Goal: Information Seeking & Learning: Understand process/instructions

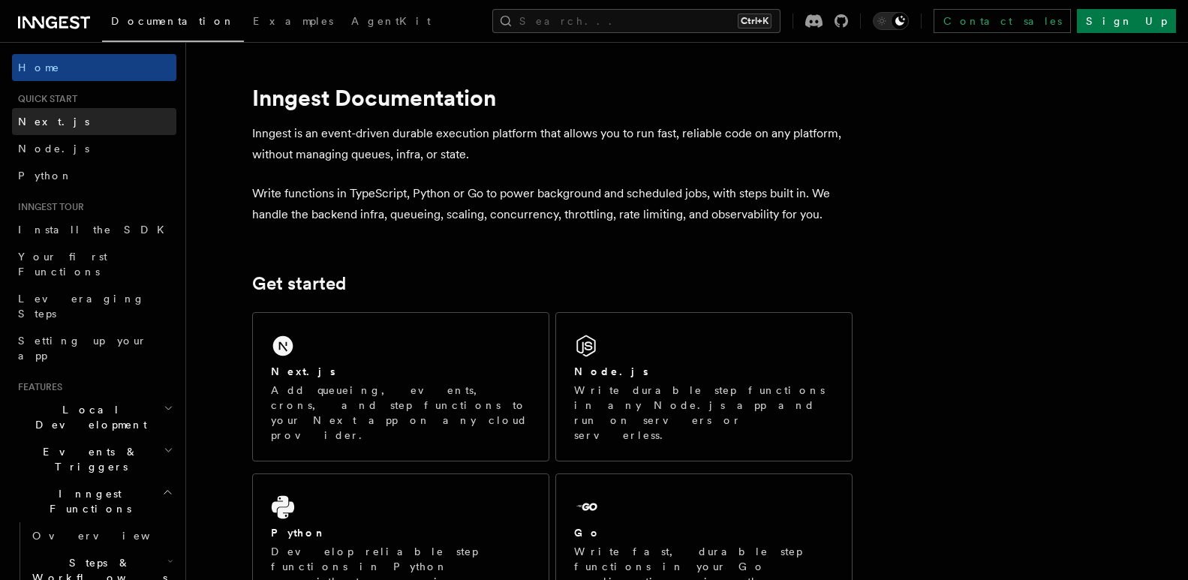
click at [71, 119] on link "Next.js" at bounding box center [94, 121] width 164 height 27
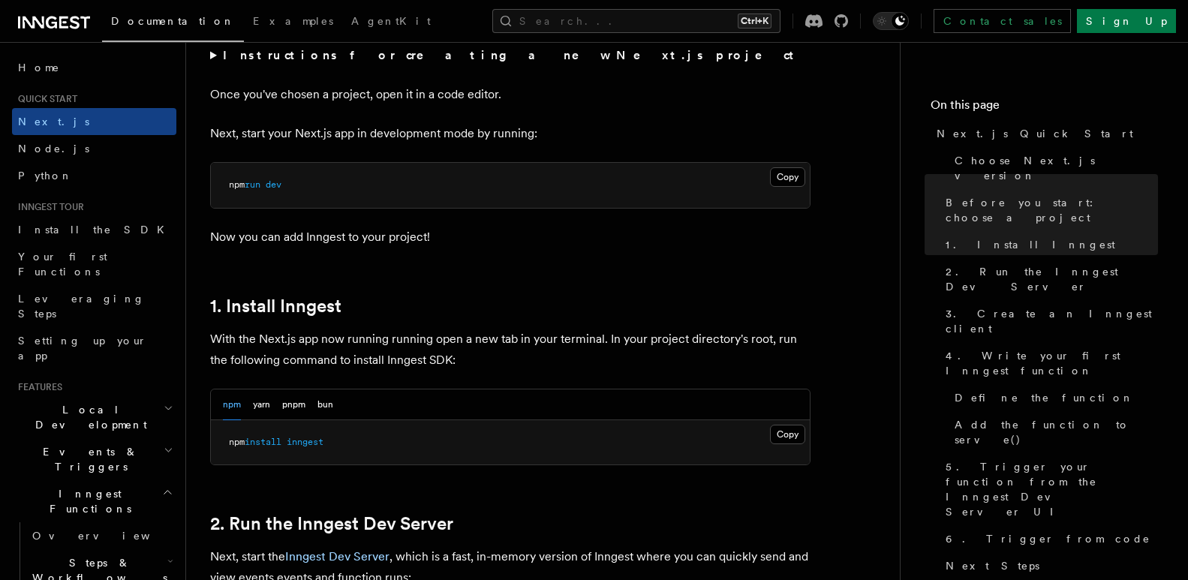
scroll to position [751, 0]
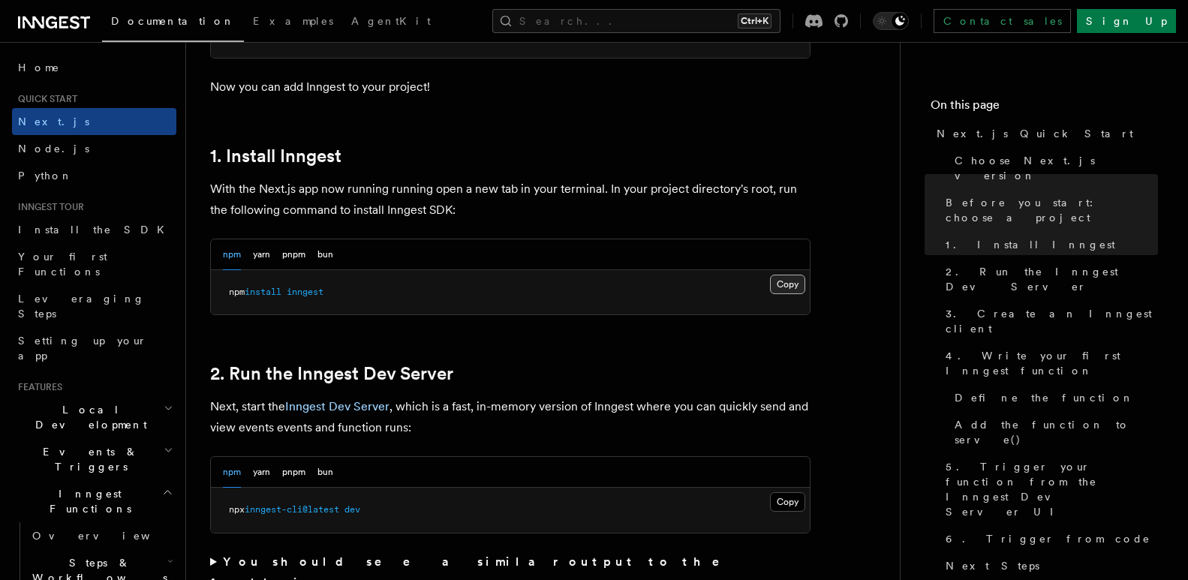
click at [772, 281] on button "Copy Copied" at bounding box center [787, 285] width 35 height 20
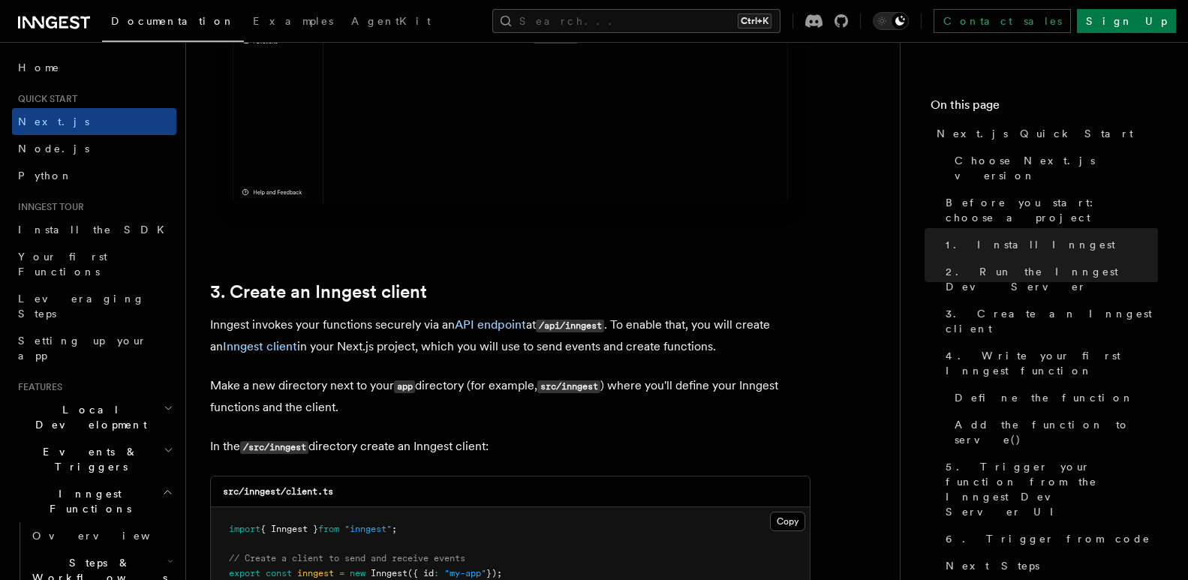
scroll to position [1576, 0]
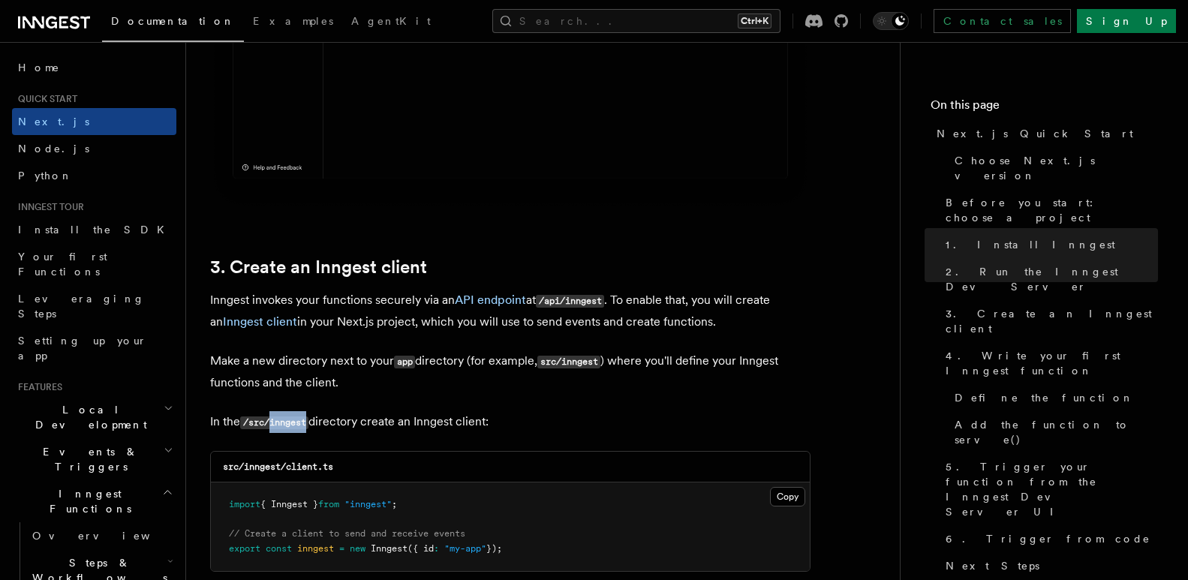
drag, startPoint x: 272, startPoint y: 422, endPoint x: 309, endPoint y: 429, distance: 37.4
click at [309, 429] on code "/src/inngest" at bounding box center [274, 423] width 68 height 13
copy code "inngest"
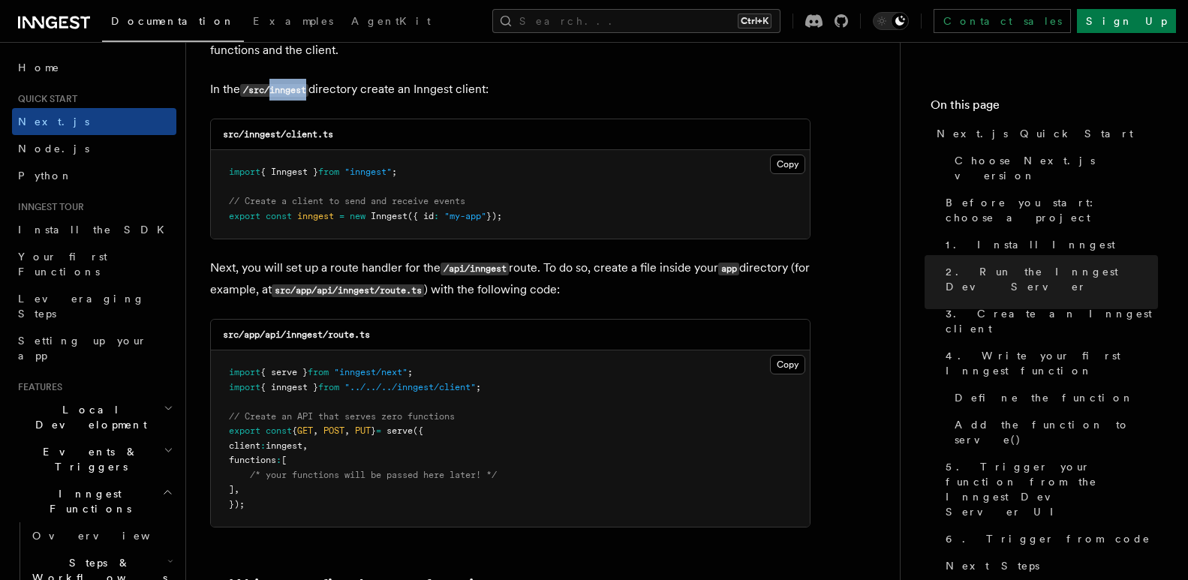
scroll to position [1802, 0]
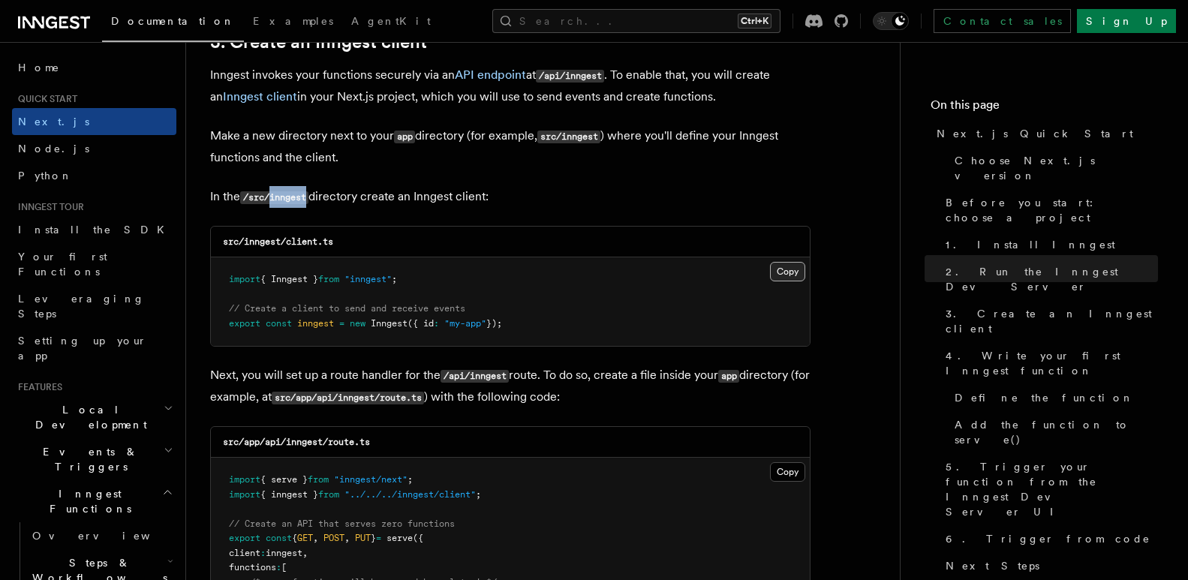
click at [773, 269] on button "Copy Copied" at bounding box center [787, 272] width 35 height 20
click at [798, 263] on button "Copy Copied" at bounding box center [787, 272] width 35 height 20
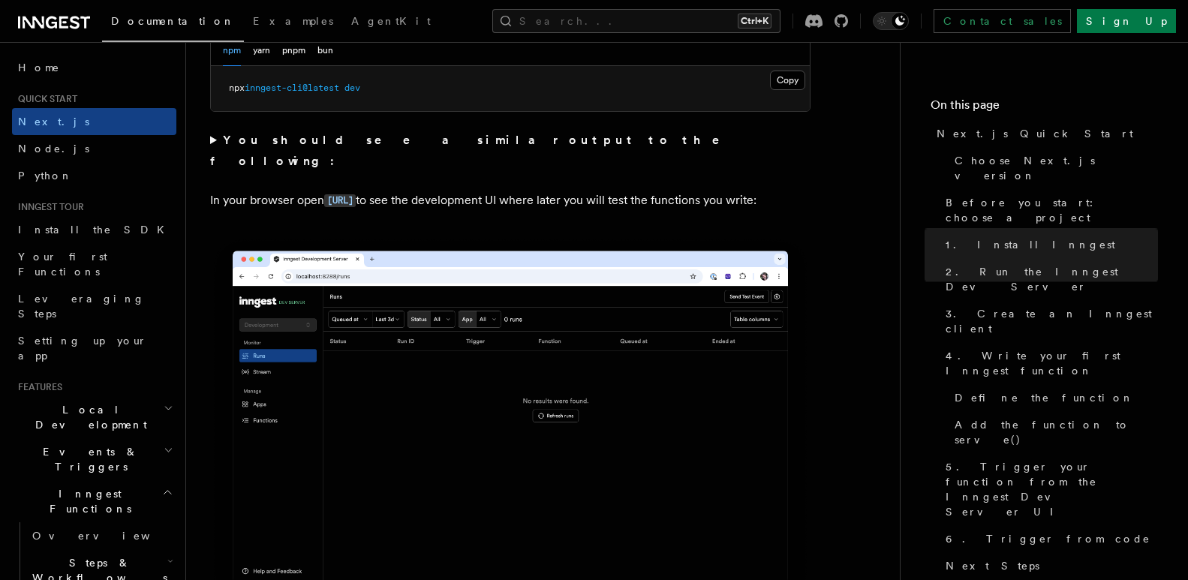
scroll to position [1126, 0]
